Goal: Obtain resource: Obtain resource

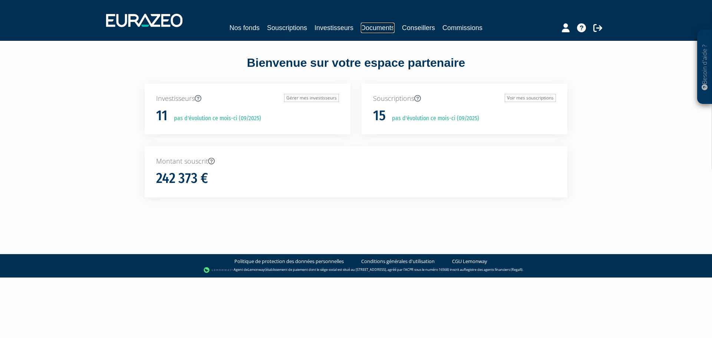
click at [372, 25] on link "Documents" at bounding box center [378, 28] width 34 height 10
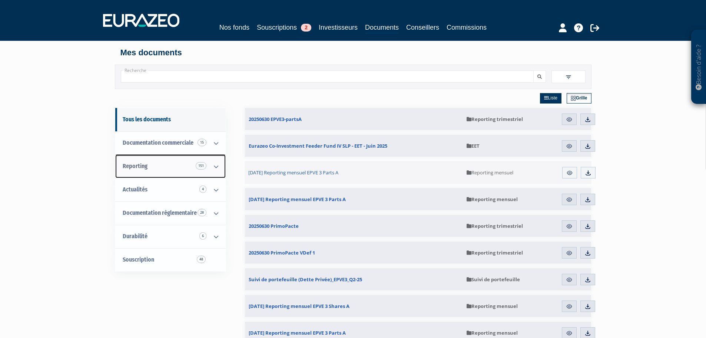
click at [154, 174] on link "Reporting 151" at bounding box center [170, 166] width 110 height 23
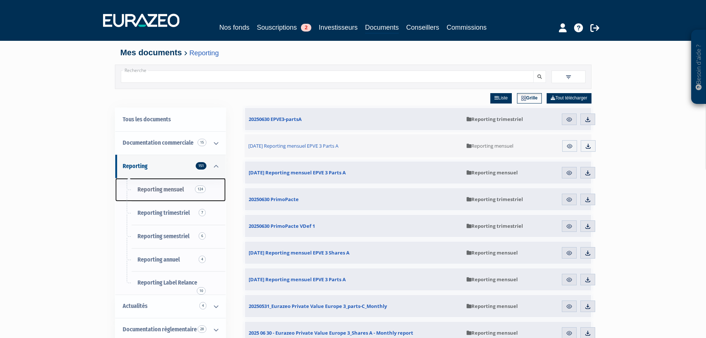
click at [175, 193] on link "Reporting mensuel 124" at bounding box center [170, 189] width 110 height 23
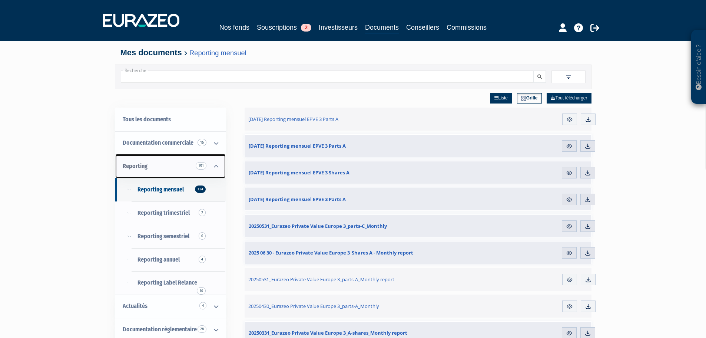
click at [152, 165] on link "Reporting 151" at bounding box center [170, 166] width 110 height 23
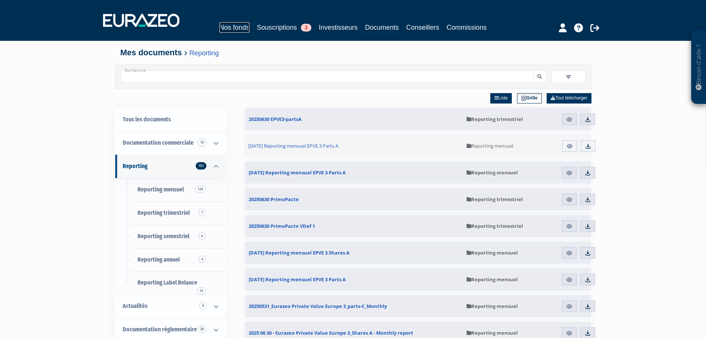
click at [226, 30] on link "Nos fonds" at bounding box center [234, 27] width 30 height 10
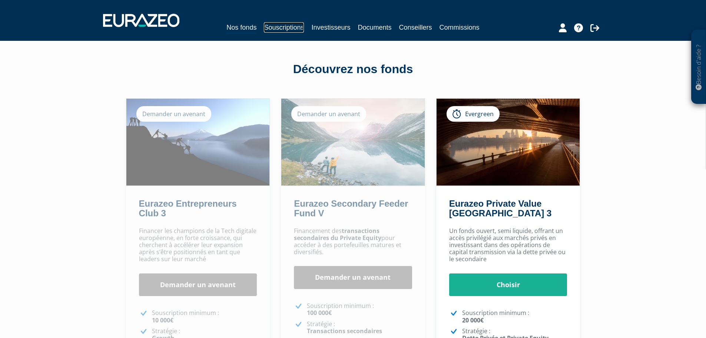
click at [286, 32] on link "Souscriptions" at bounding box center [284, 27] width 40 height 10
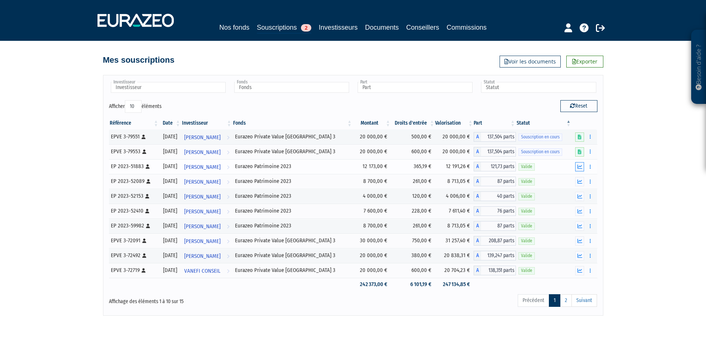
click at [580, 166] on icon "button" at bounding box center [580, 166] width 5 height 5
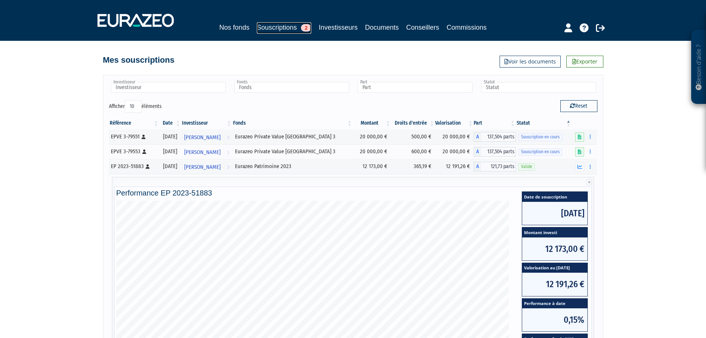
click at [257, 25] on link "Souscriptions 2" at bounding box center [284, 27] width 55 height 11
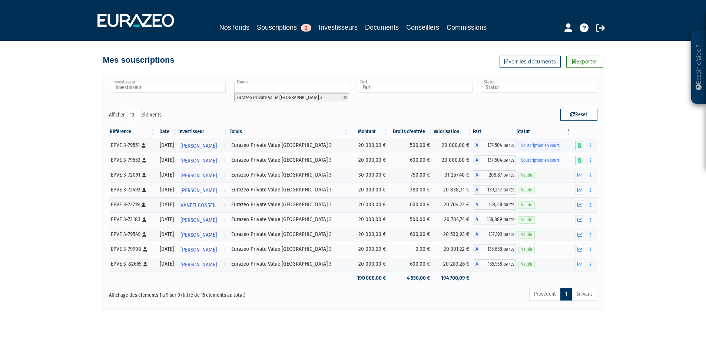
click at [219, 34] on nav "Nos fonds Souscriptions 2 Investisseurs Documents Conseillers Commissions" at bounding box center [353, 20] width 706 height 41
click at [219, 31] on link "Nos fonds" at bounding box center [234, 27] width 30 height 10
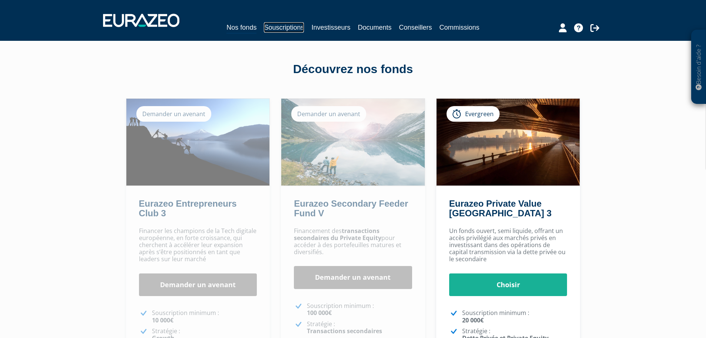
click at [274, 25] on link "Souscriptions" at bounding box center [284, 27] width 40 height 10
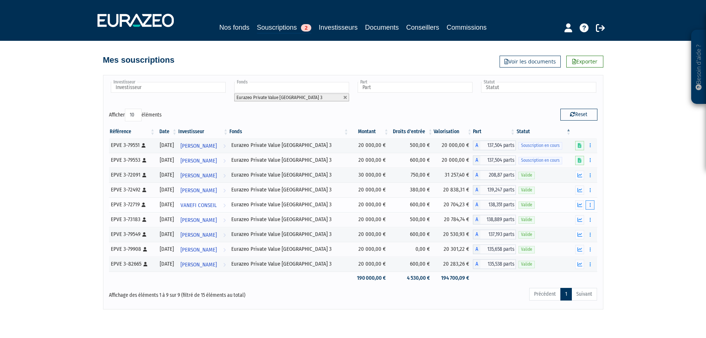
click at [592, 204] on button "button" at bounding box center [590, 204] width 9 height 9
click at [580, 207] on icon "button" at bounding box center [580, 204] width 5 height 5
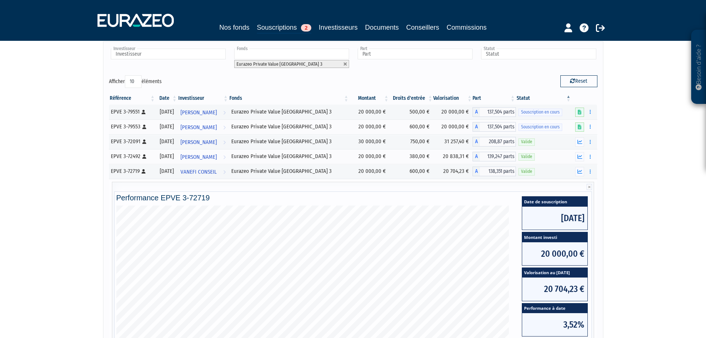
scroll to position [111, 0]
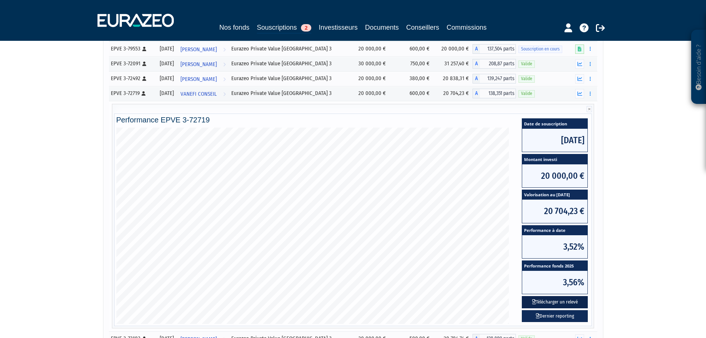
click at [561, 301] on button "Télécharger un relevé" at bounding box center [555, 302] width 66 height 12
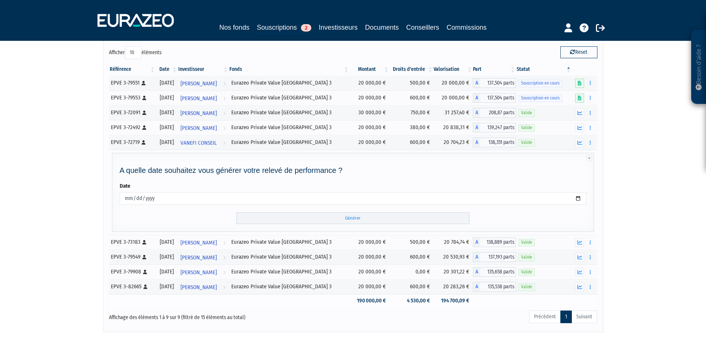
scroll to position [110, 0]
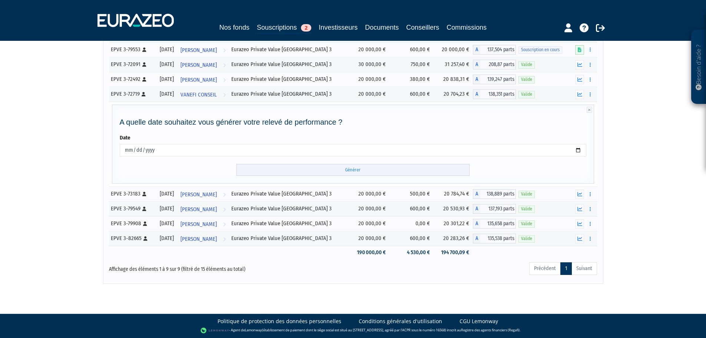
click at [349, 171] on input "Générer" at bounding box center [354, 170] width 234 height 12
click at [362, 169] on input "Générer" at bounding box center [354, 170] width 234 height 12
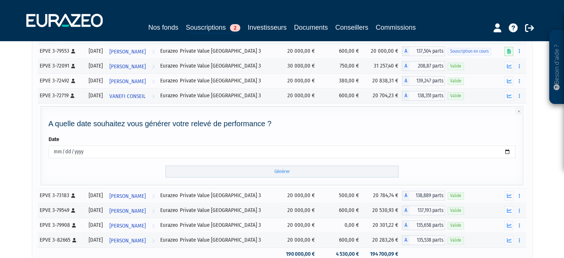
scroll to position [0, 0]
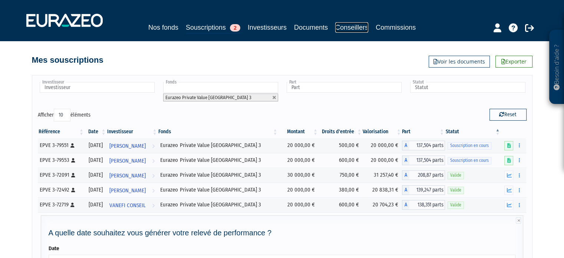
click at [351, 29] on link "Conseillers" at bounding box center [351, 27] width 33 height 10
